Goal: Book appointment/travel/reservation

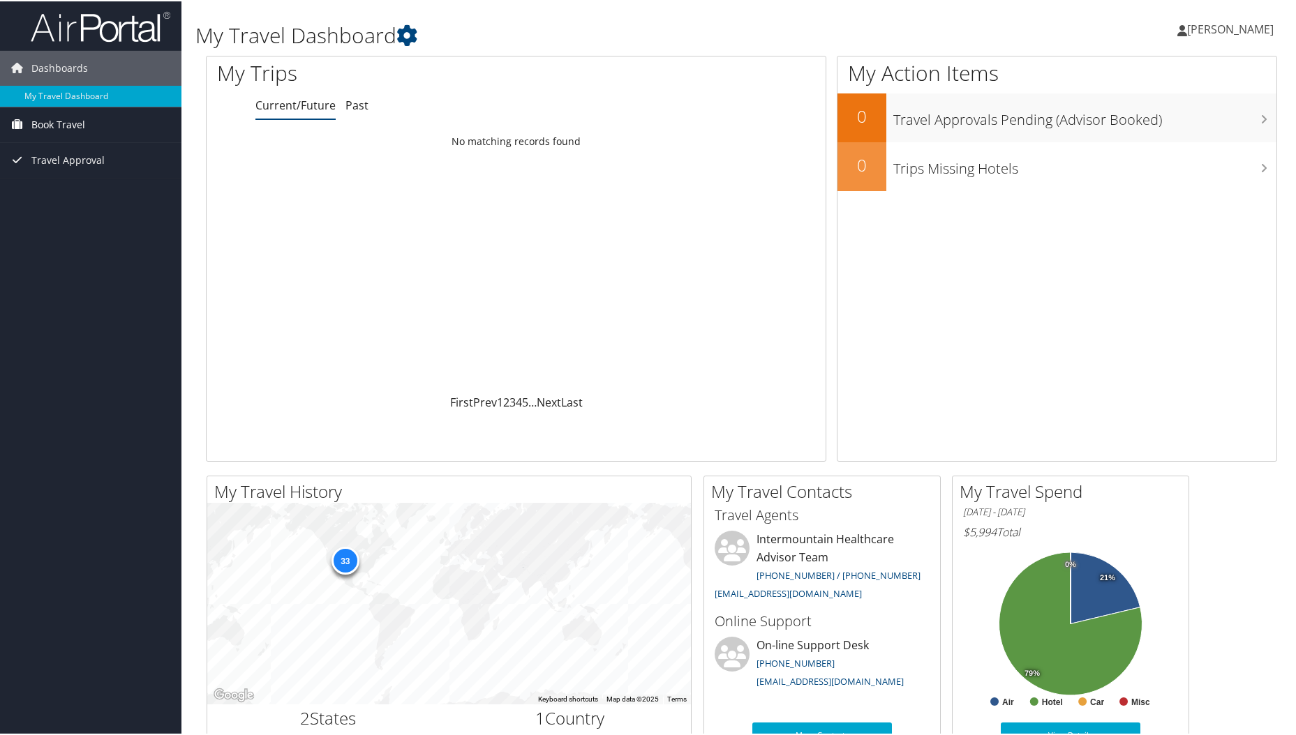
click at [66, 124] on span "Book Travel" at bounding box center [58, 123] width 54 height 35
click at [95, 168] on link "Book/Manage Online Trips" at bounding box center [90, 172] width 181 height 21
